Goal: Navigation & Orientation: Find specific page/section

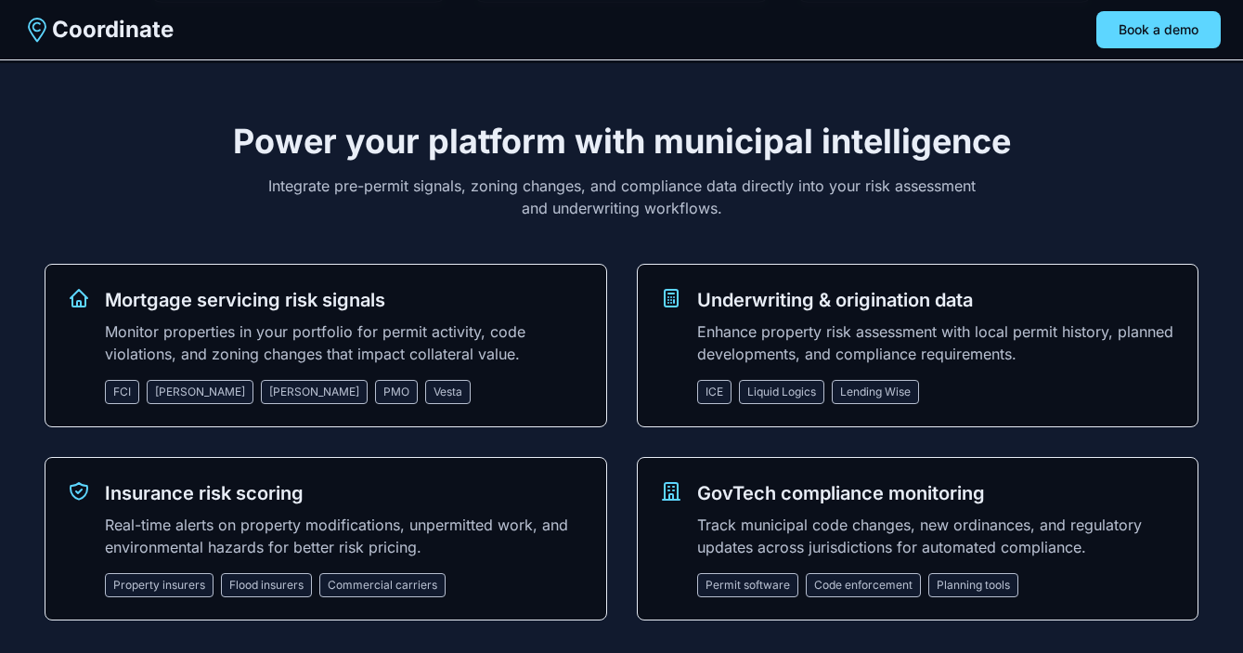
scroll to position [1913, 0]
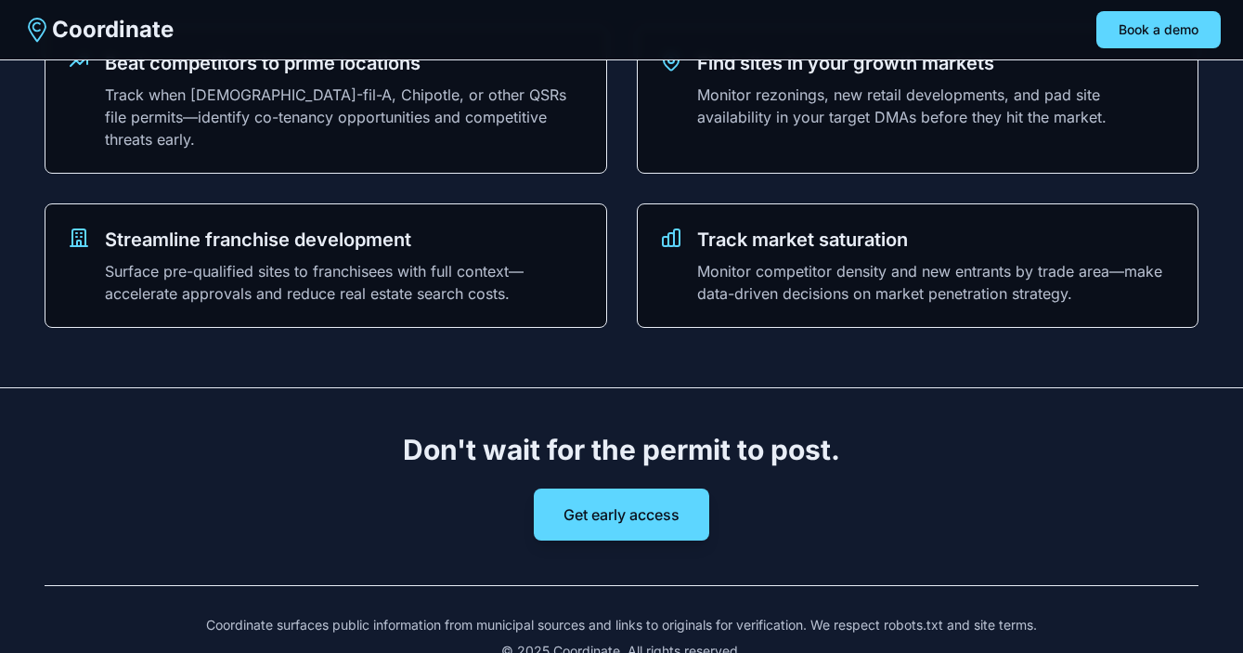
scroll to position [2013, 0]
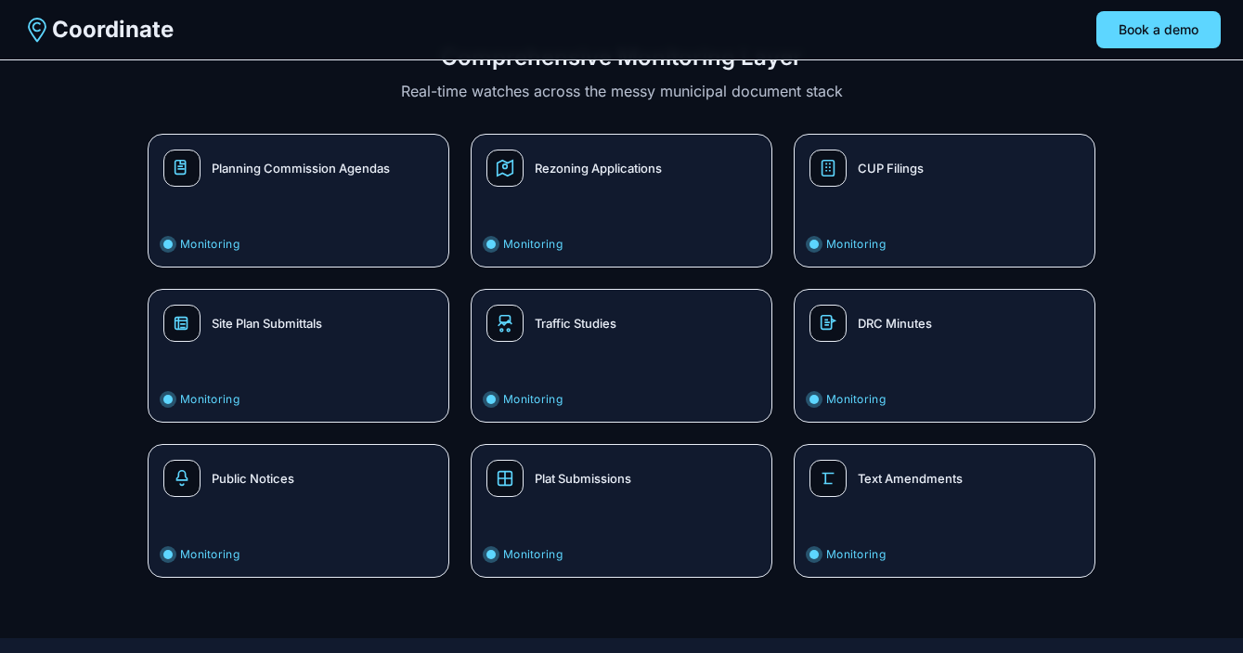
scroll to position [155, 0]
